Goal: Go to known website: Access a specific website the user already knows

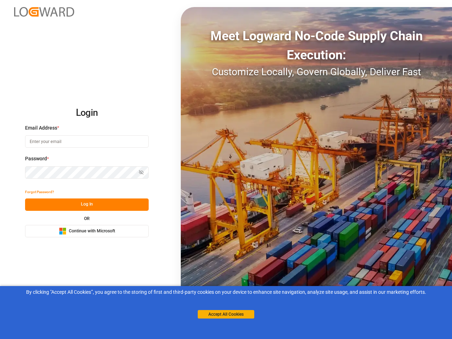
click at [226, 170] on div "Meet Logward No-Code Supply Chain Execution: Customize Locally, Govern Globally…" at bounding box center [316, 169] width 271 height 325
click at [44, 12] on img at bounding box center [44, 12] width 60 height 10
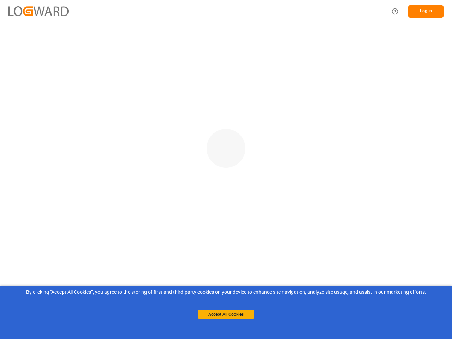
click at [40, 192] on main at bounding box center [226, 179] width 452 height 313
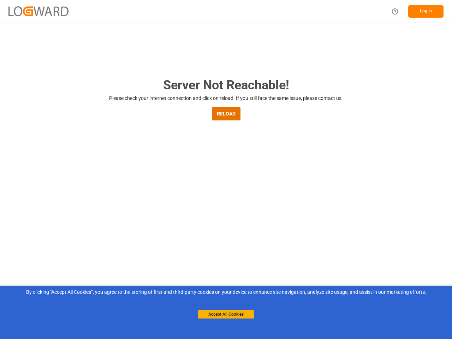
click at [87, 205] on main "Server Not Reachable! Please check your internet connection and click on reload…" at bounding box center [226, 232] width 452 height 313
click at [87, 231] on main "Server Not Reachable! Please check your internet connection and click on reload…" at bounding box center [226, 232] width 452 height 313
click at [226, 314] on button "Accept All Cookies" at bounding box center [226, 314] width 57 height 8
